Goal: Task Accomplishment & Management: Complete application form

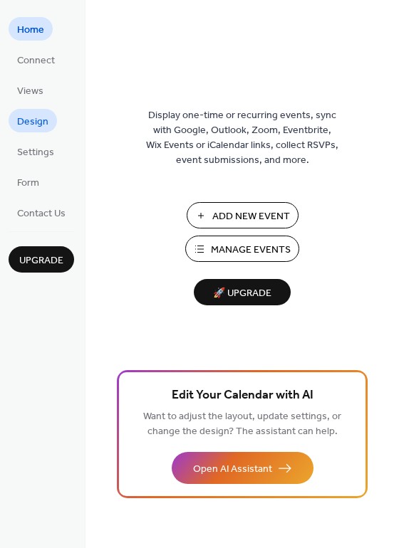
click at [26, 119] on span "Design" at bounding box center [32, 122] width 31 height 15
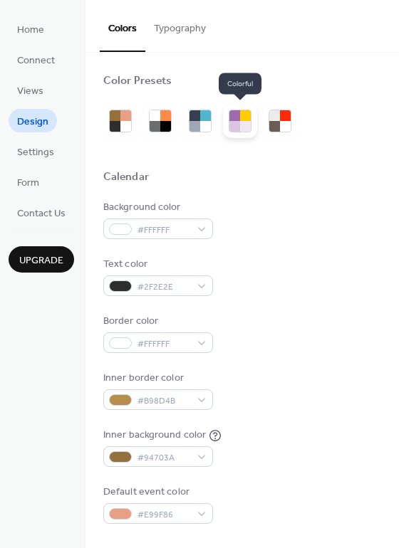
click at [230, 117] on div at bounding box center [234, 115] width 11 height 11
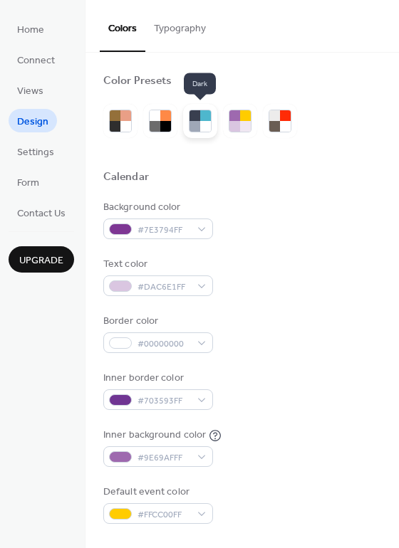
click at [189, 122] on div at bounding box center [194, 126] width 11 height 11
click at [203, 115] on div at bounding box center [205, 115] width 11 height 11
click at [298, 127] on div at bounding box center [242, 121] width 278 height 34
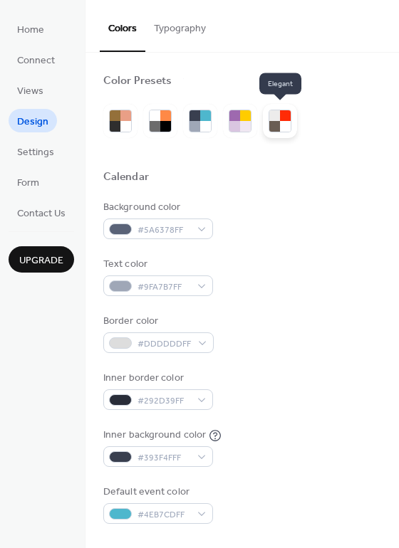
click at [281, 130] on div at bounding box center [285, 126] width 11 height 11
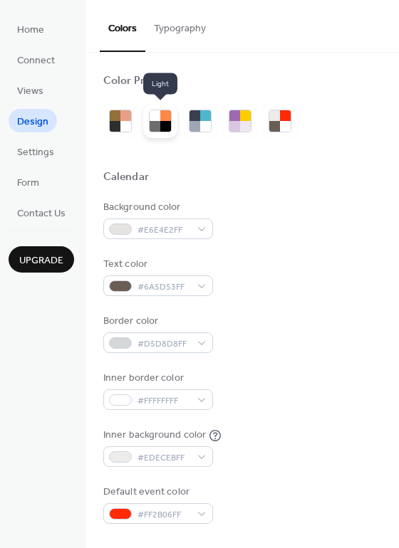
click at [168, 124] on div at bounding box center [165, 126] width 11 height 11
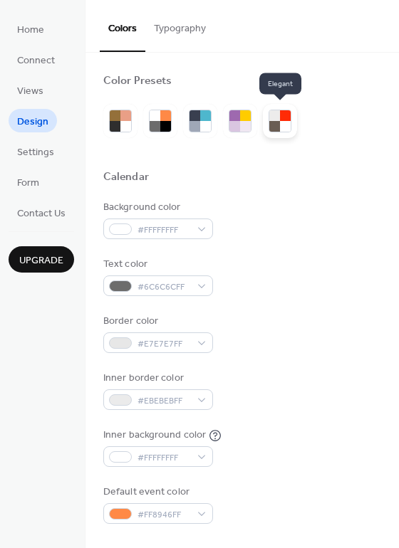
click at [269, 123] on div at bounding box center [274, 126] width 11 height 11
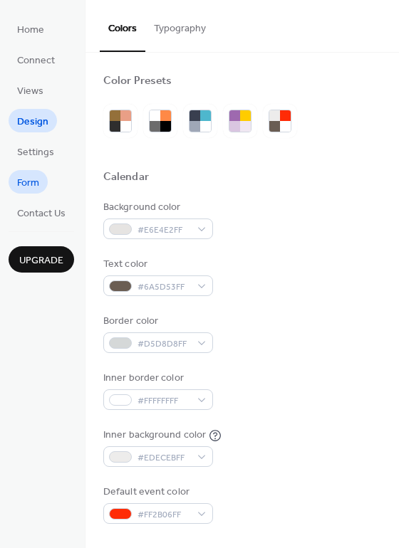
click at [37, 181] on span "Form" at bounding box center [28, 183] width 22 height 15
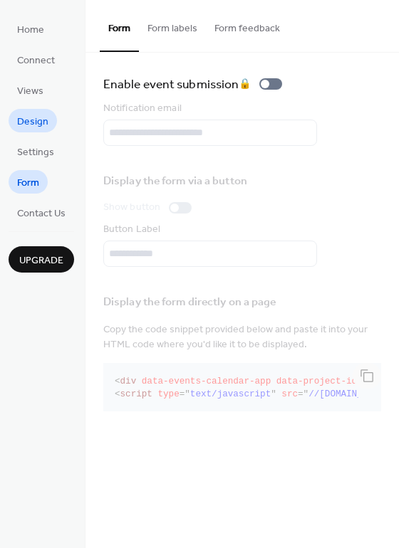
click at [36, 117] on span "Design" at bounding box center [32, 122] width 31 height 15
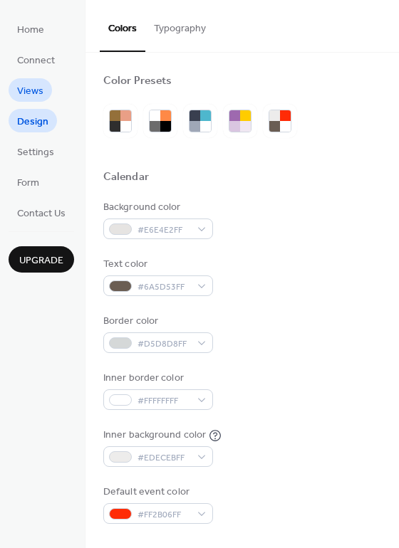
click at [36, 85] on span "Views" at bounding box center [30, 91] width 26 height 15
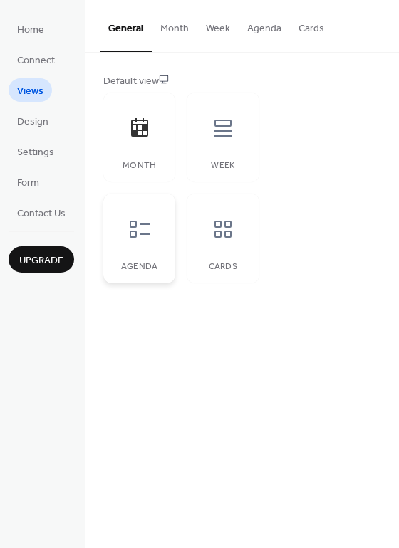
click at [135, 236] on icon at bounding box center [140, 229] width 20 height 17
click at [233, 120] on icon at bounding box center [222, 128] width 23 height 23
click at [148, 138] on icon at bounding box center [139, 128] width 23 height 23
click at [36, 26] on span "Home" at bounding box center [30, 30] width 27 height 15
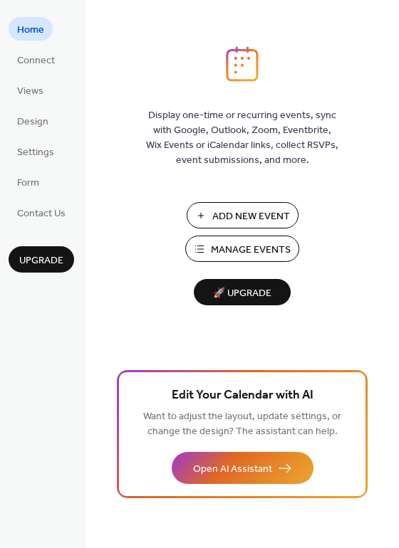
click at [242, 212] on span "Add New Event" at bounding box center [251, 216] width 78 height 15
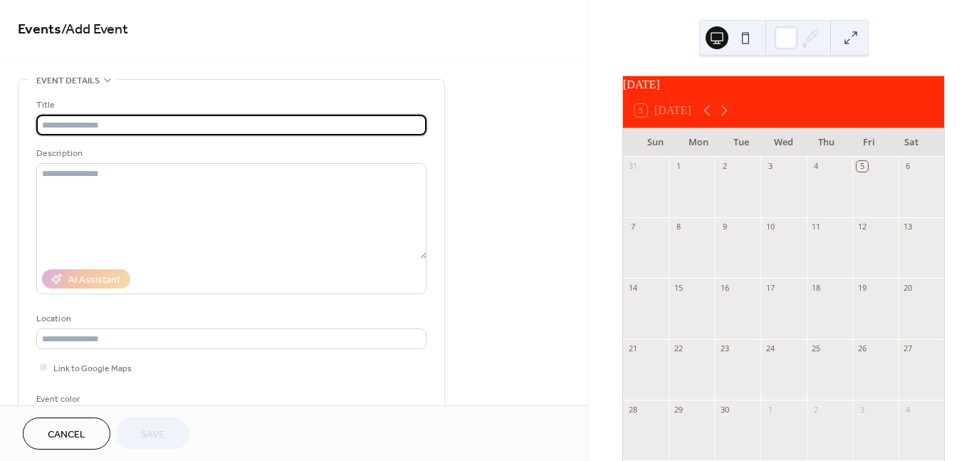
click at [88, 127] on input "text" at bounding box center [231, 125] width 390 height 21
click at [115, 127] on input "text" at bounding box center [231, 125] width 390 height 21
